Goal: Transaction & Acquisition: Purchase product/service

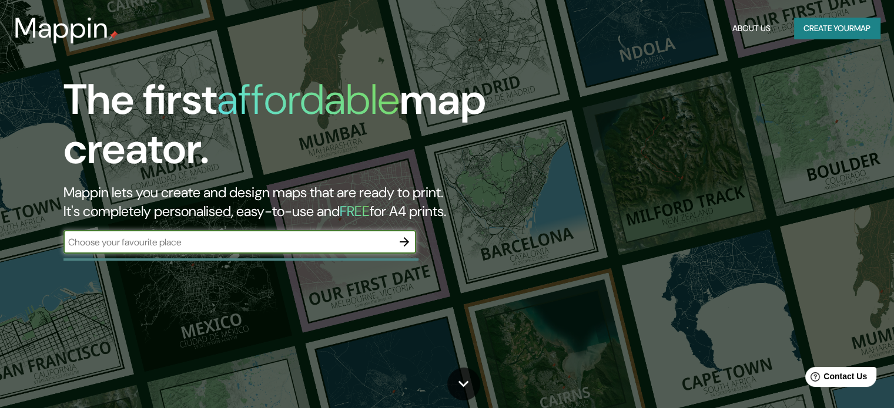
click at [365, 245] on input "text" at bounding box center [227, 243] width 329 height 14
type input "[GEOGRAPHIC_DATA]"
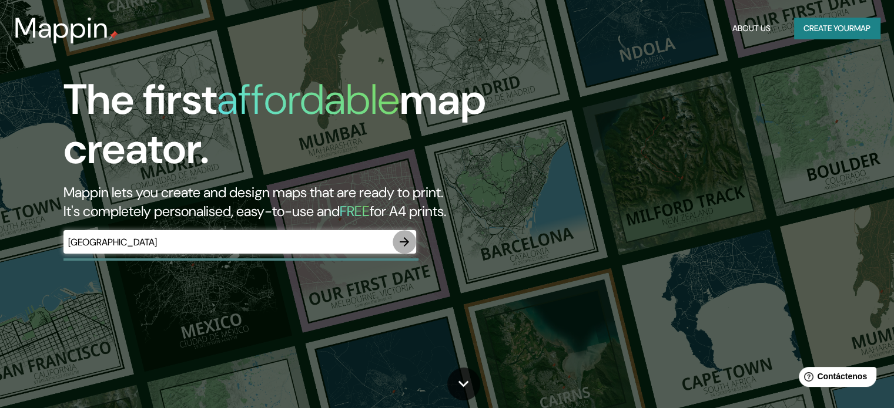
click at [404, 243] on icon "button" at bounding box center [404, 242] width 14 height 14
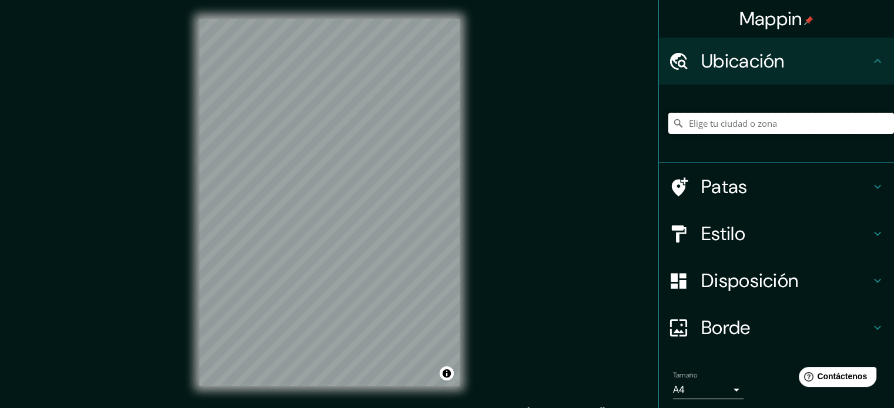
click at [747, 116] on input "Elige tu ciudad o zona" at bounding box center [781, 123] width 226 height 21
type input "Piura, [GEOGRAPHIC_DATA], [GEOGRAPHIC_DATA]"
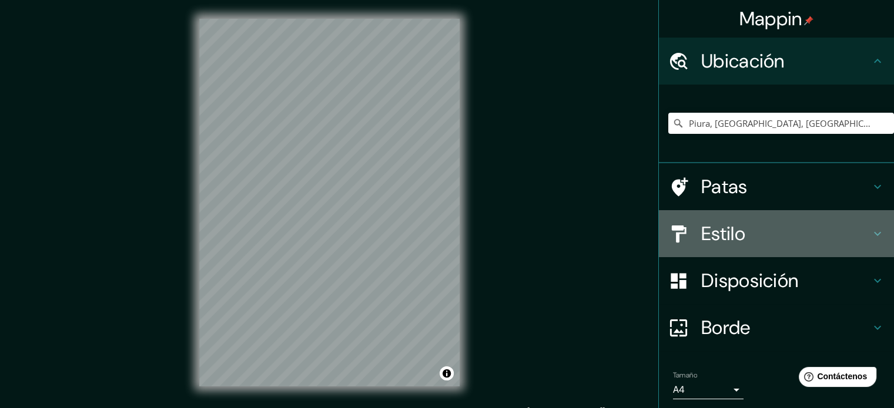
click at [766, 234] on h4 "Estilo" at bounding box center [785, 234] width 169 height 24
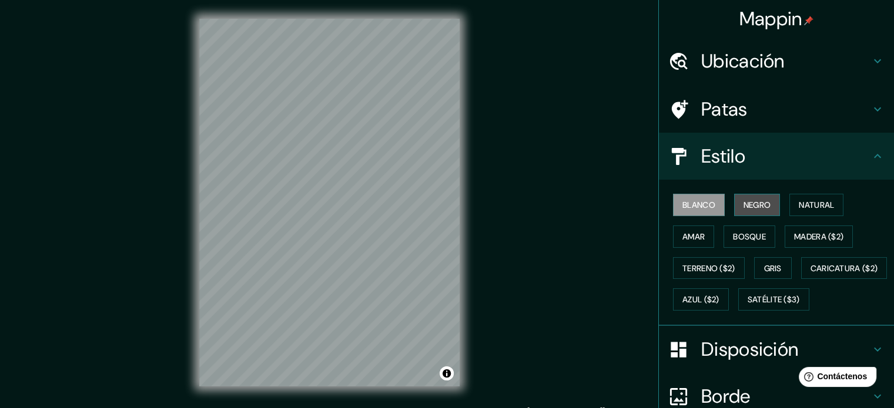
click at [757, 203] on font "Negro" at bounding box center [757, 205] width 28 height 11
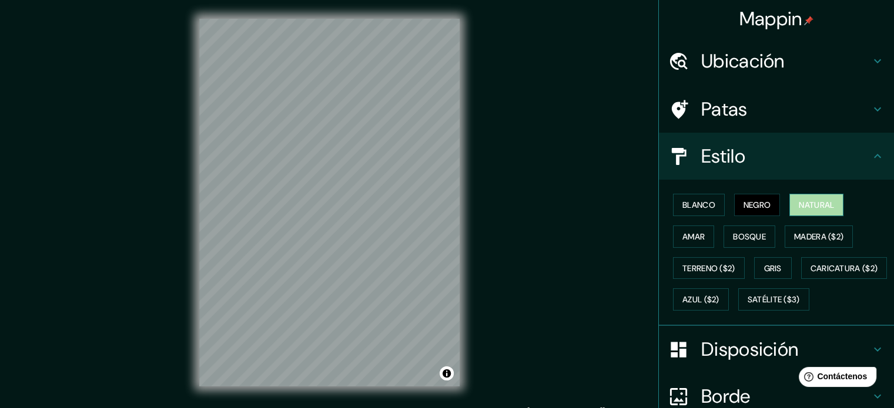
click at [818, 209] on font "Natural" at bounding box center [816, 205] width 35 height 11
click at [719, 292] on font "Azul ($2)" at bounding box center [700, 299] width 37 height 15
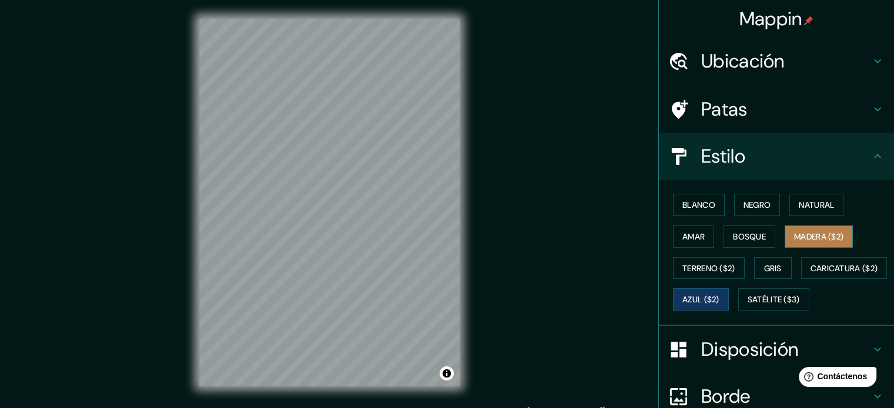
click at [816, 242] on font "Madera ($2)" at bounding box center [818, 236] width 49 height 15
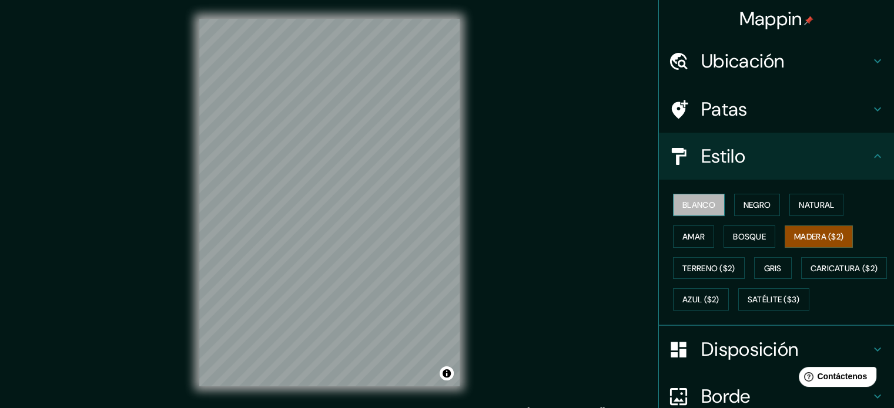
click at [685, 204] on font "Blanco" at bounding box center [698, 205] width 33 height 11
click at [884, 262] on div "Blanco Negro Natural Amar Bosque Madera ($2) Terreno ($2) Gris Caricatura ($2) …" at bounding box center [781, 252] width 226 height 126
